Goal: Use online tool/utility

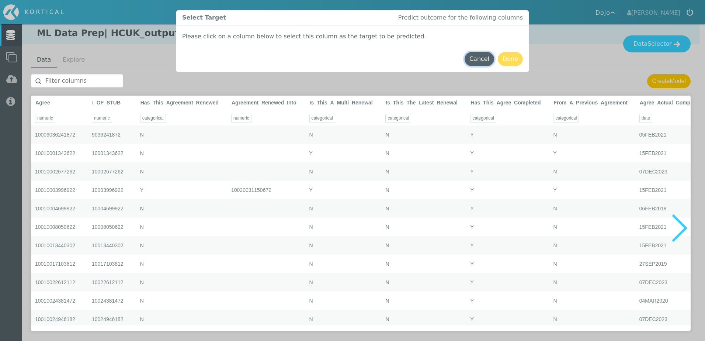
click at [484, 65] on button "Cancel" at bounding box center [478, 59] width 29 height 14
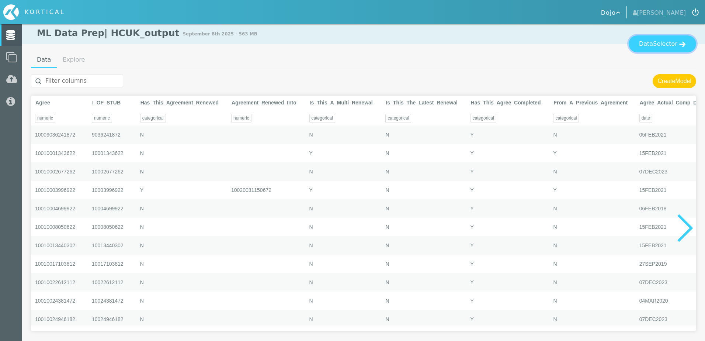
click at [659, 45] on span "Selector" at bounding box center [665, 43] width 24 height 9
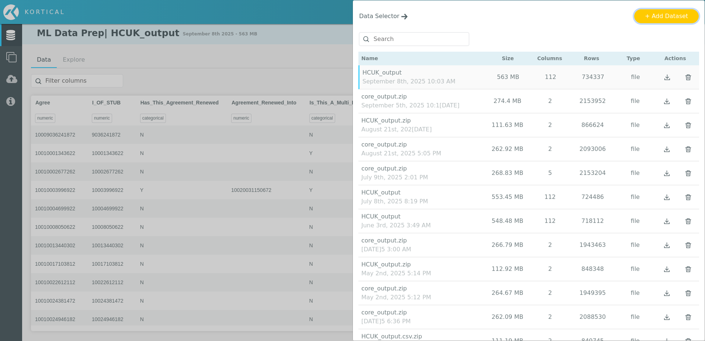
click at [660, 18] on button "+ Add Dataset" at bounding box center [666, 16] width 64 height 14
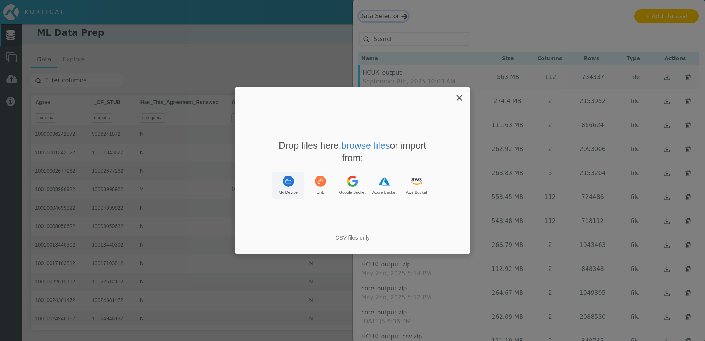
click at [286, 184] on rect "Uppy Dashboard Window (Press escape to close)" at bounding box center [288, 180] width 11 height 11
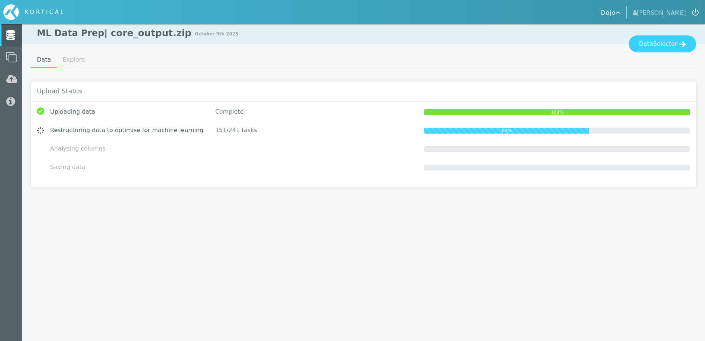
click at [378, 193] on html "KORTICAL Dojo [PERSON_NAME] Data Models Lab" at bounding box center [352, 96] width 705 height 193
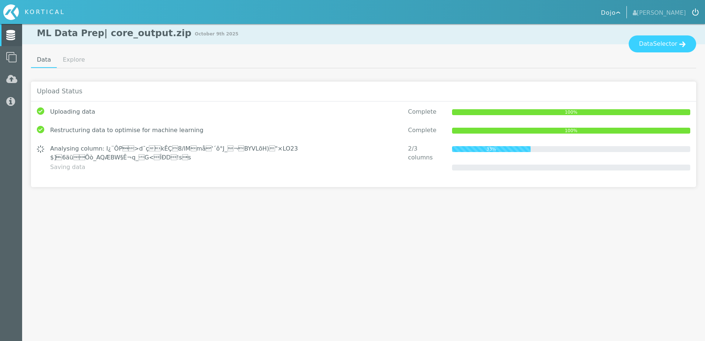
click at [378, 193] on html "KORTICAL Dojo [PERSON_NAME] Data Models Lab" at bounding box center [352, 96] width 705 height 193
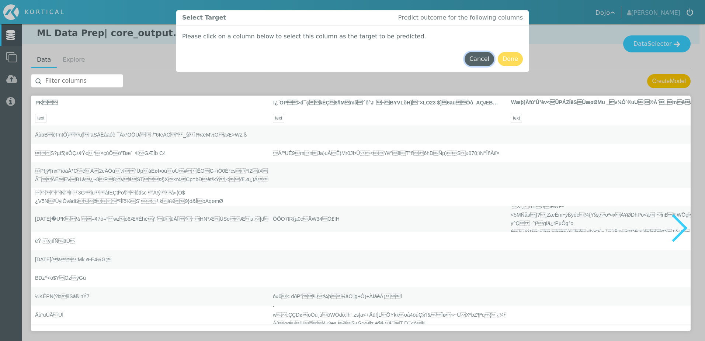
click at [478, 58] on button "Cancel" at bounding box center [478, 59] width 29 height 14
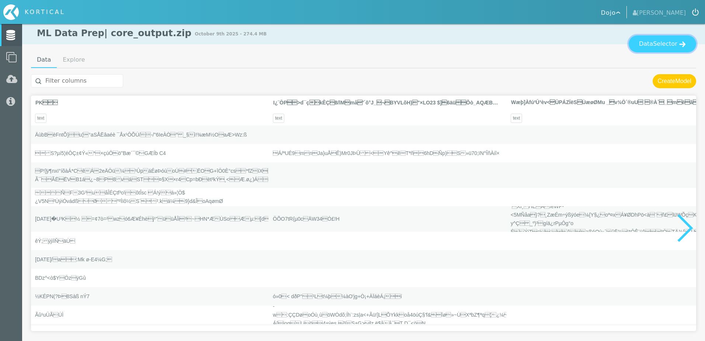
click at [657, 43] on span "Selector" at bounding box center [665, 43] width 24 height 9
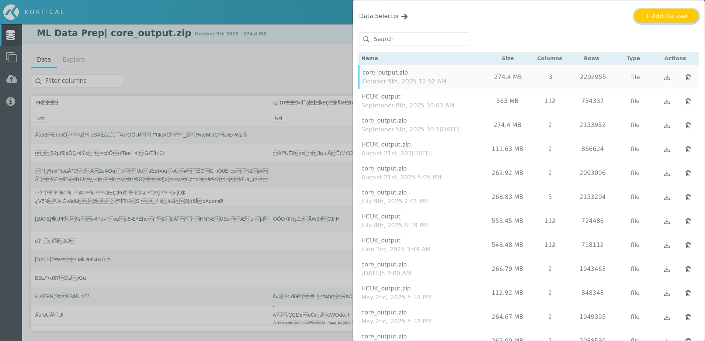
click at [660, 18] on button "+ Add Dataset" at bounding box center [666, 16] width 64 height 14
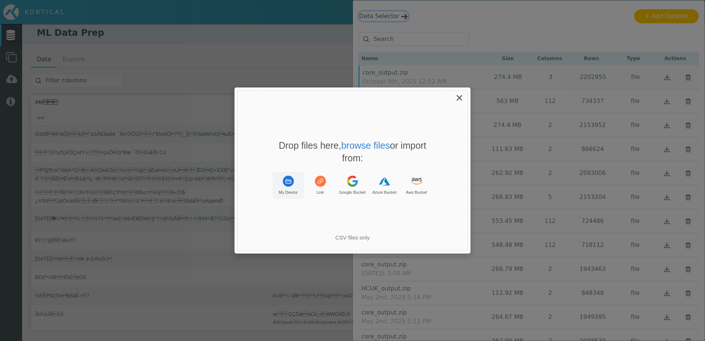
click at [288, 185] on rect "Uppy Dashboard Window (Press escape to close)" at bounding box center [288, 180] width 11 height 11
